Goal: Information Seeking & Learning: Learn about a topic

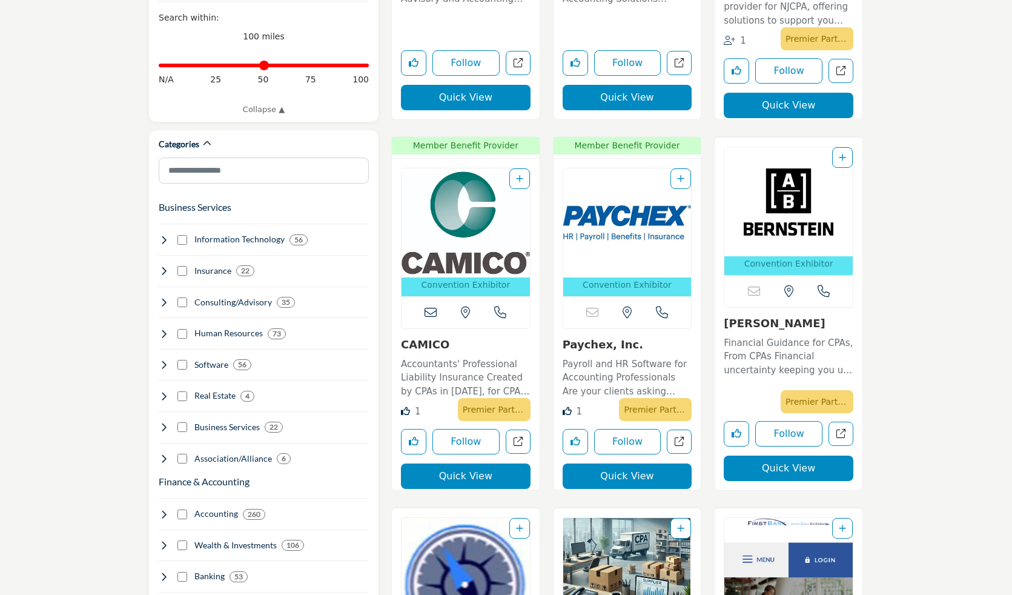
scroll to position [625, 0]
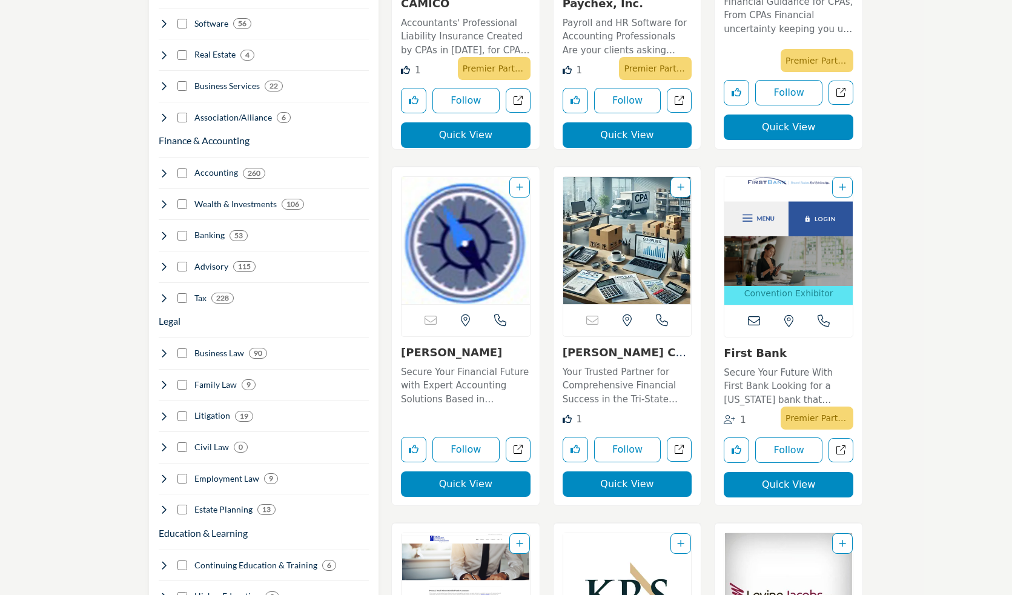
scroll to position [921, 0]
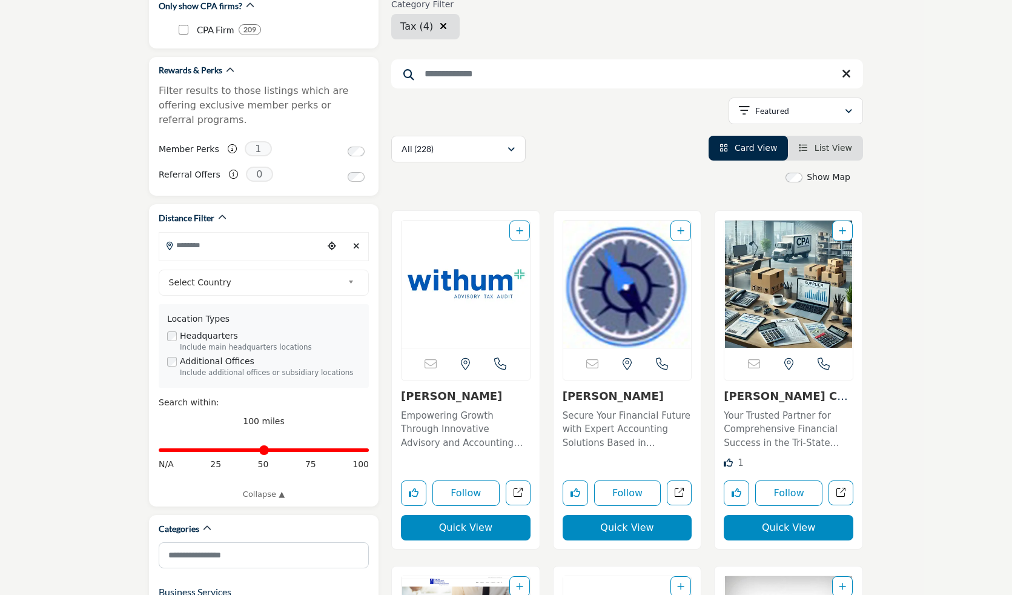
scroll to position [110, 0]
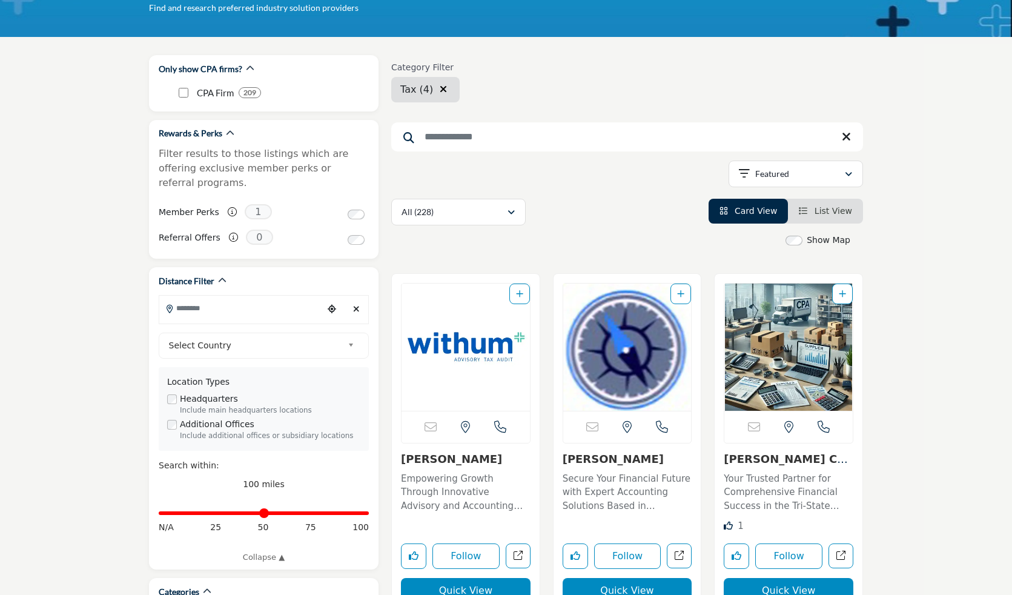
click at [819, 217] on li "List View" at bounding box center [825, 211] width 75 height 25
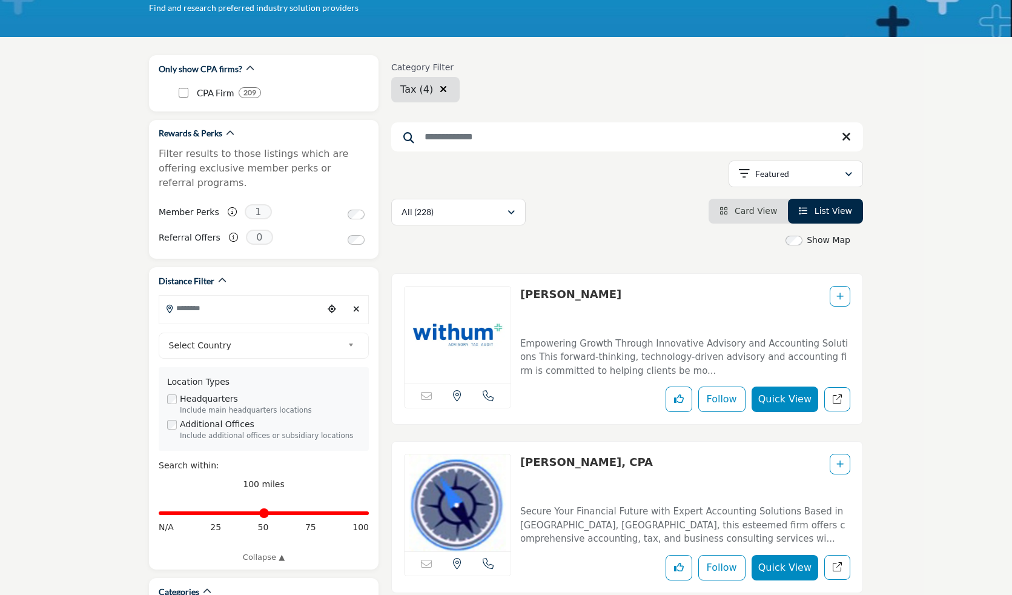
click at [805, 180] on div "Featured" at bounding box center [791, 173] width 105 height 15
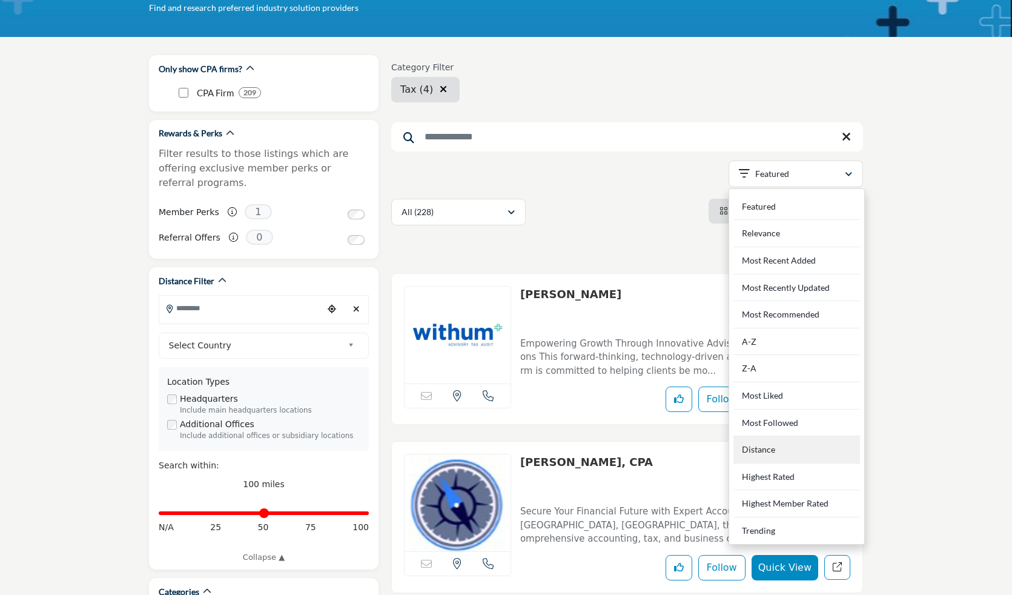
click at [793, 440] on div "Distance" at bounding box center [796, 449] width 127 height 27
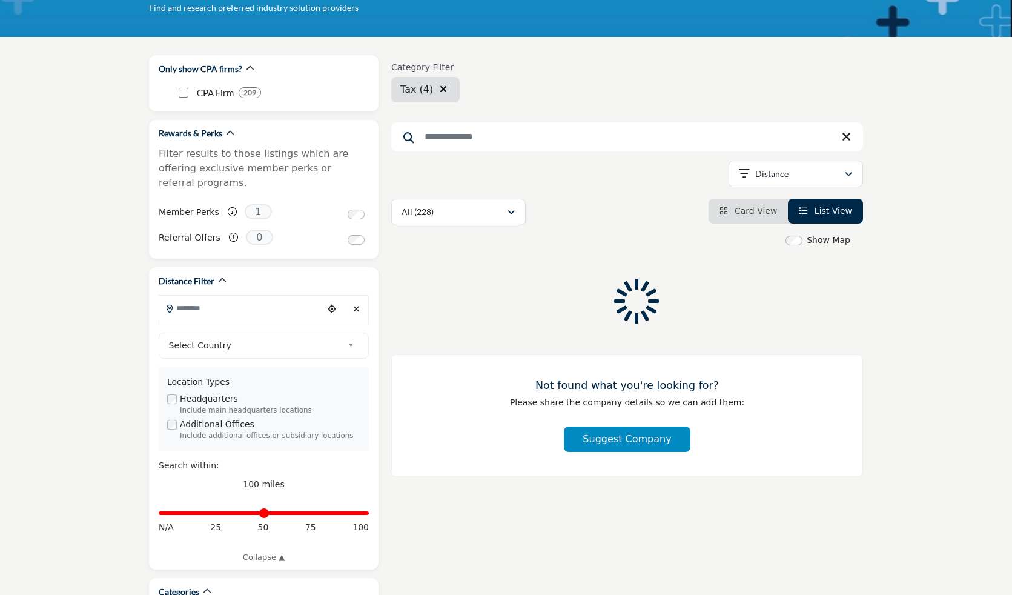
click at [845, 175] on icon "button" at bounding box center [848, 174] width 7 height 8
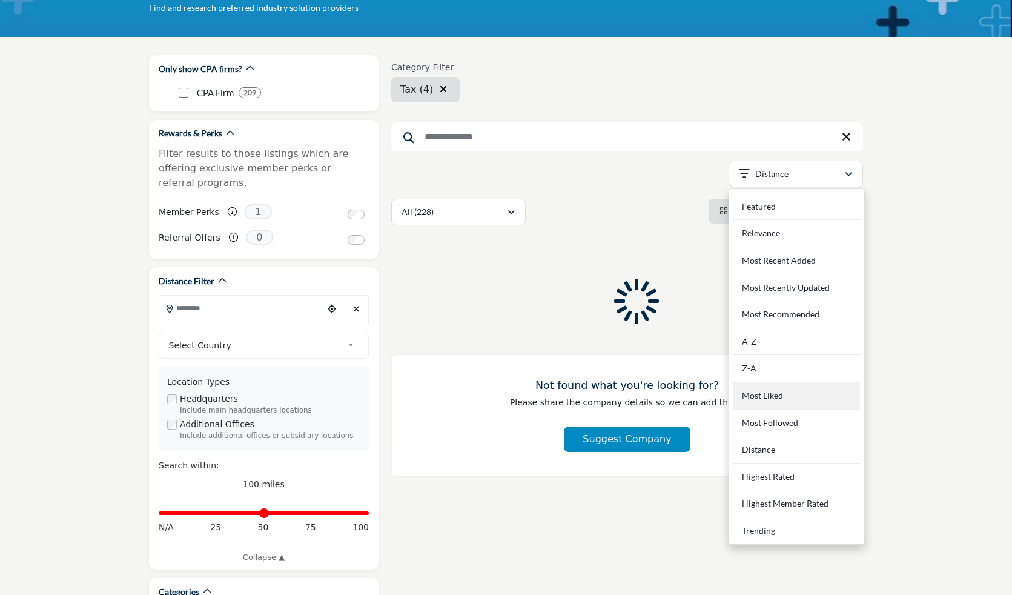
click at [773, 394] on div "Most Liked" at bounding box center [796, 395] width 127 height 27
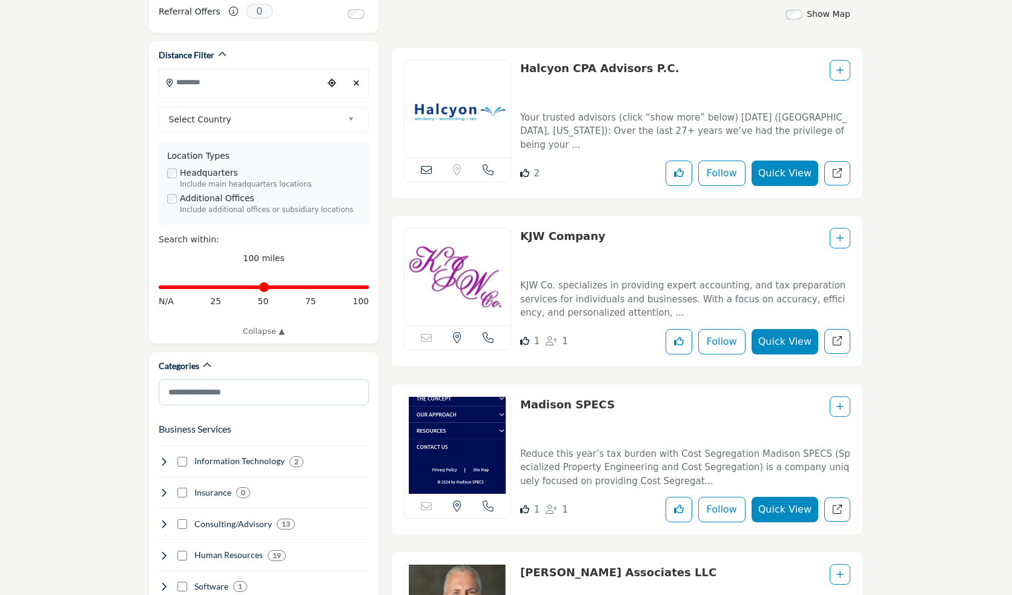
scroll to position [338, 0]
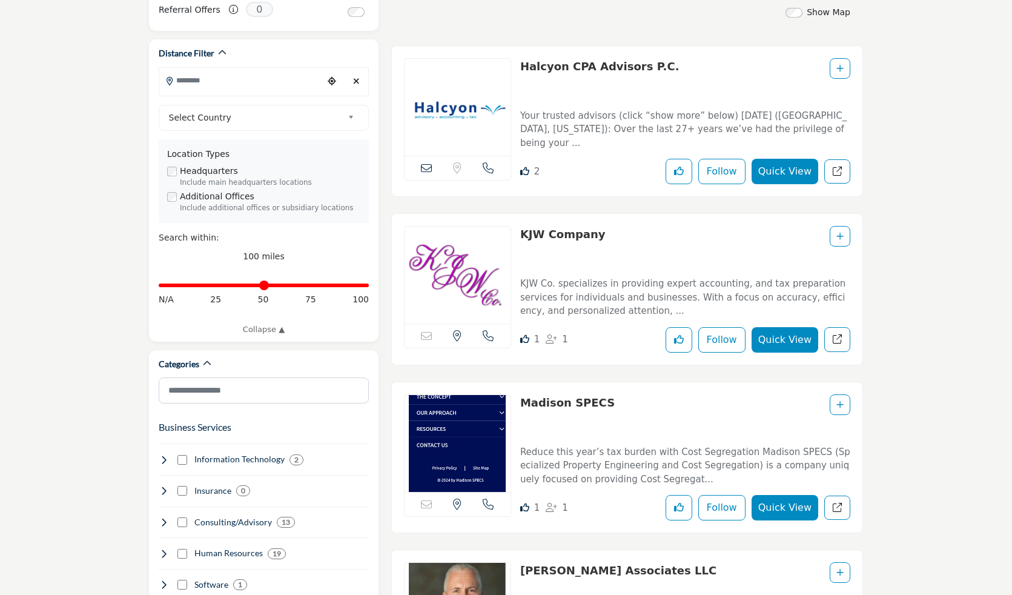
click at [525, 231] on link "KJW Company" at bounding box center [562, 234] width 85 height 13
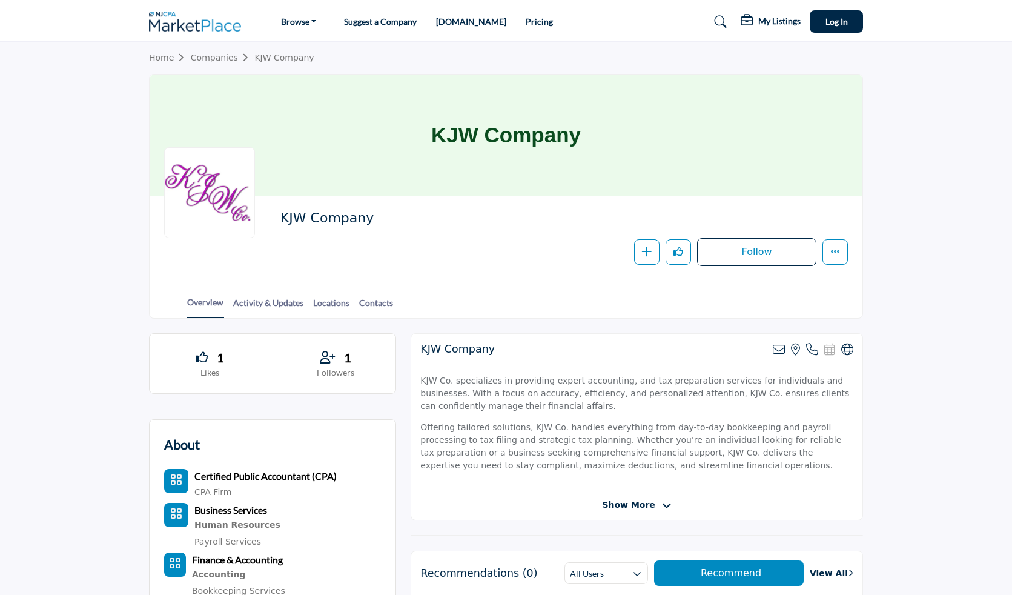
click at [620, 499] on span "Show More" at bounding box center [628, 504] width 53 height 13
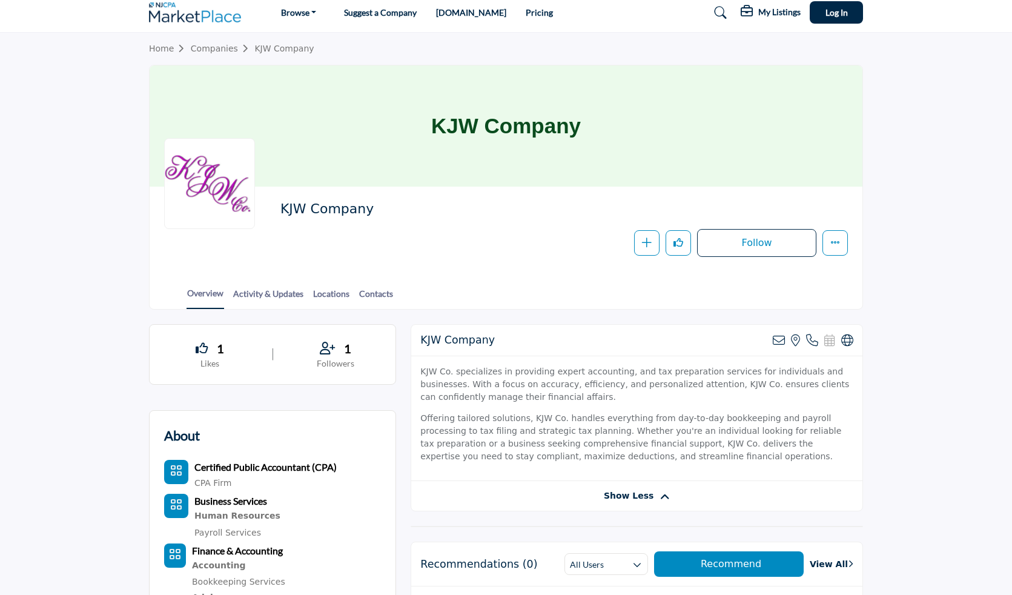
scroll to position [4, 0]
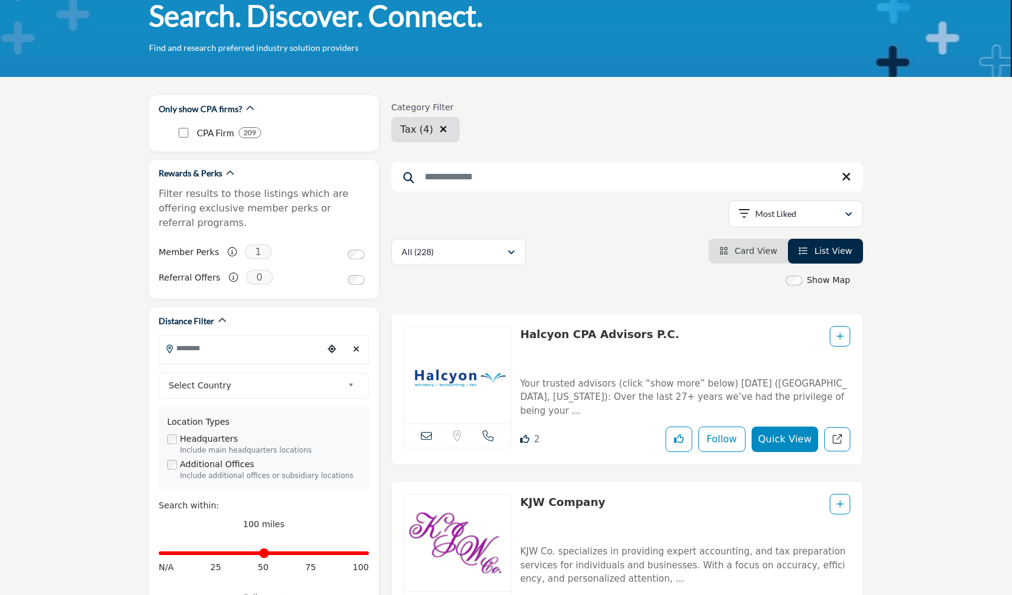
scroll to position [191, 0]
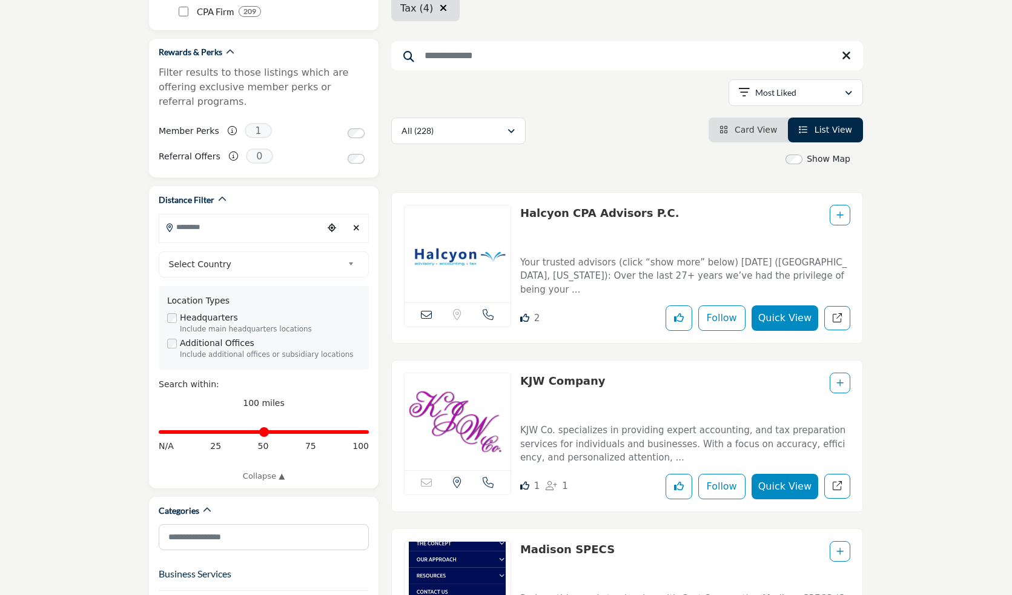
click at [567, 377] on link "KJW Company" at bounding box center [562, 380] width 85 height 13
